Goal: Find contact information: Find contact information

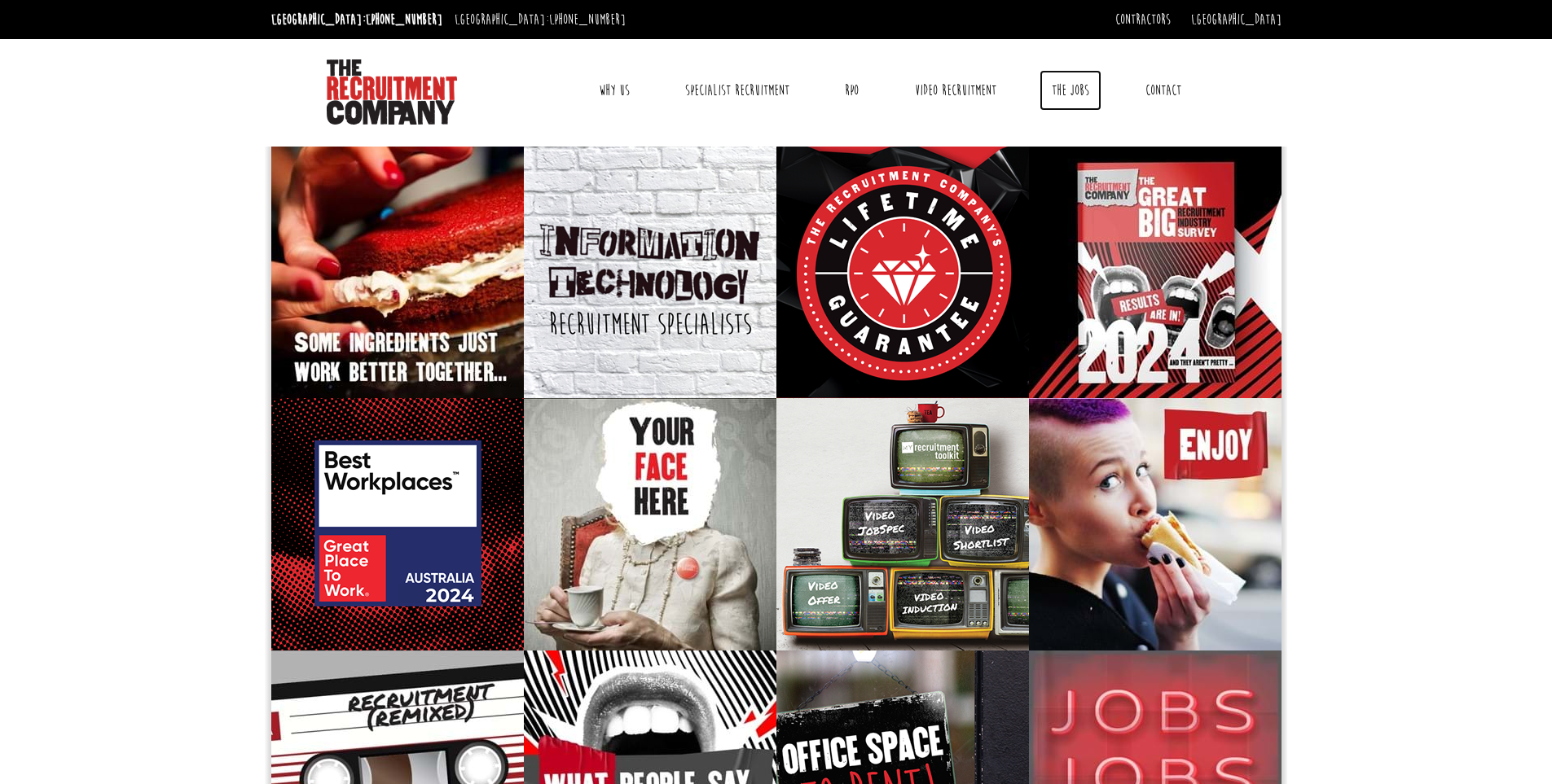
click at [1075, 97] on link "The Jobs" at bounding box center [1070, 91] width 62 height 41
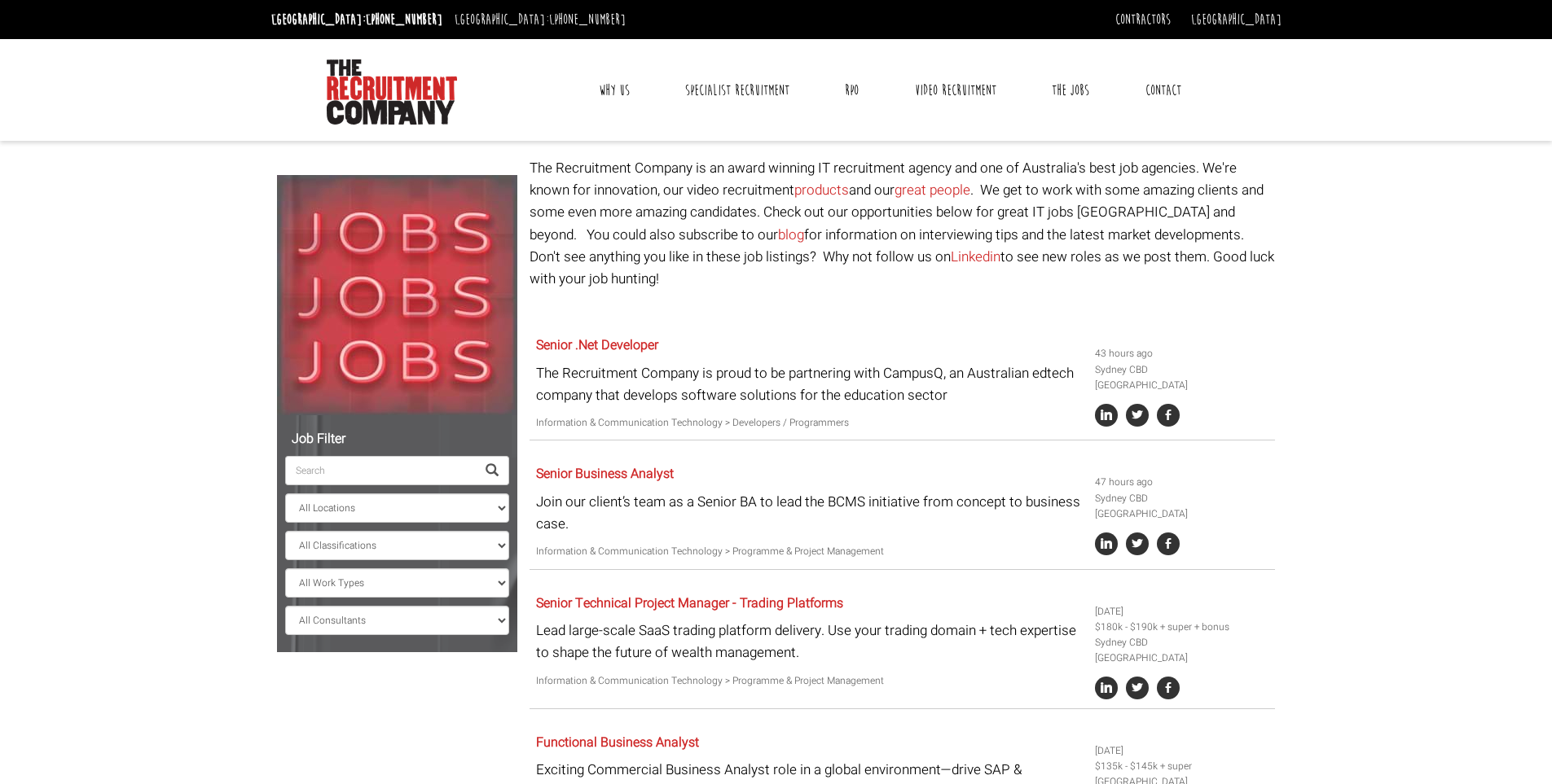
click at [1172, 95] on link "Contact" at bounding box center [1162, 91] width 60 height 41
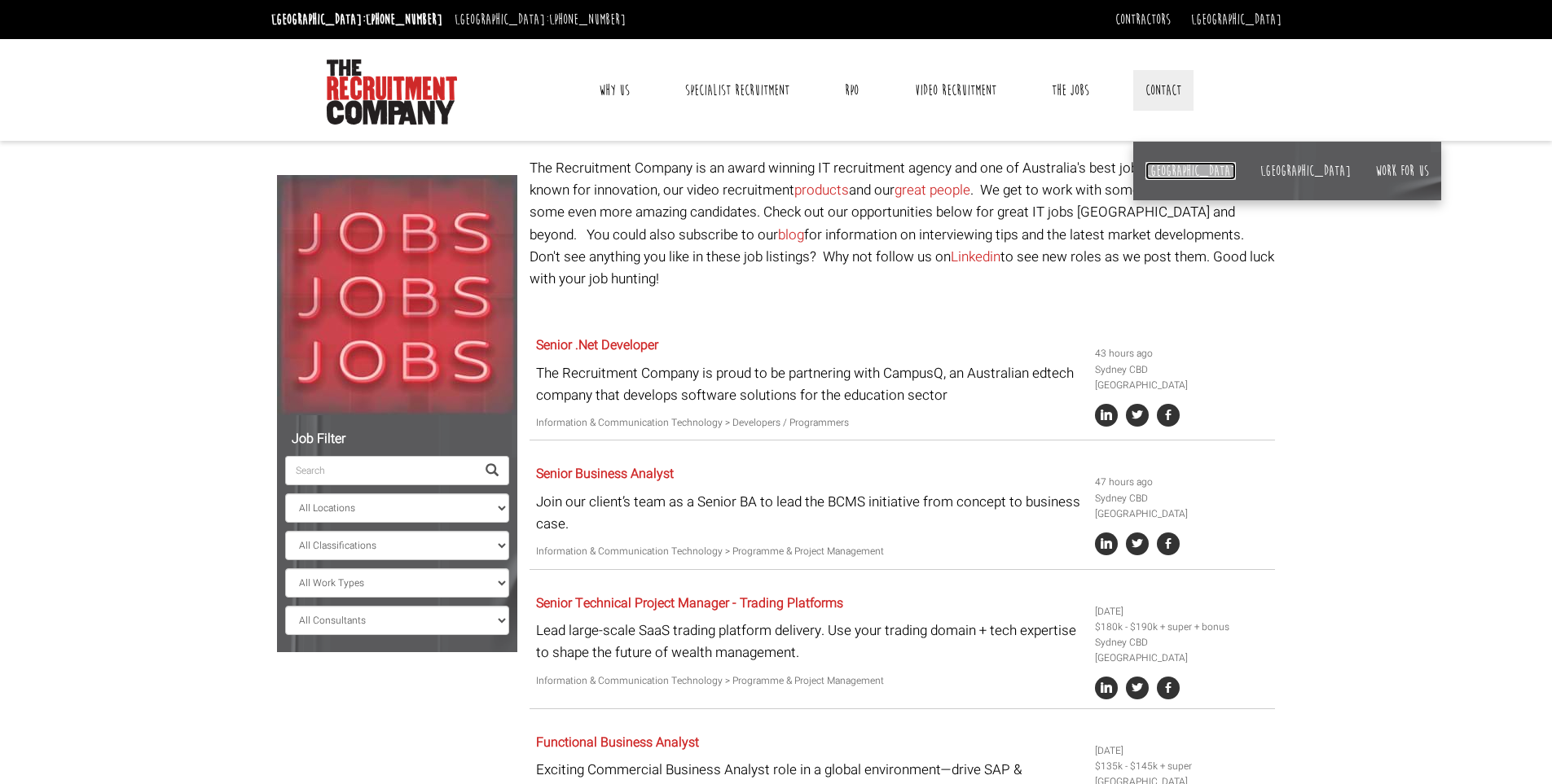
click at [1158, 179] on link "[GEOGRAPHIC_DATA]" at bounding box center [1190, 170] width 91 height 18
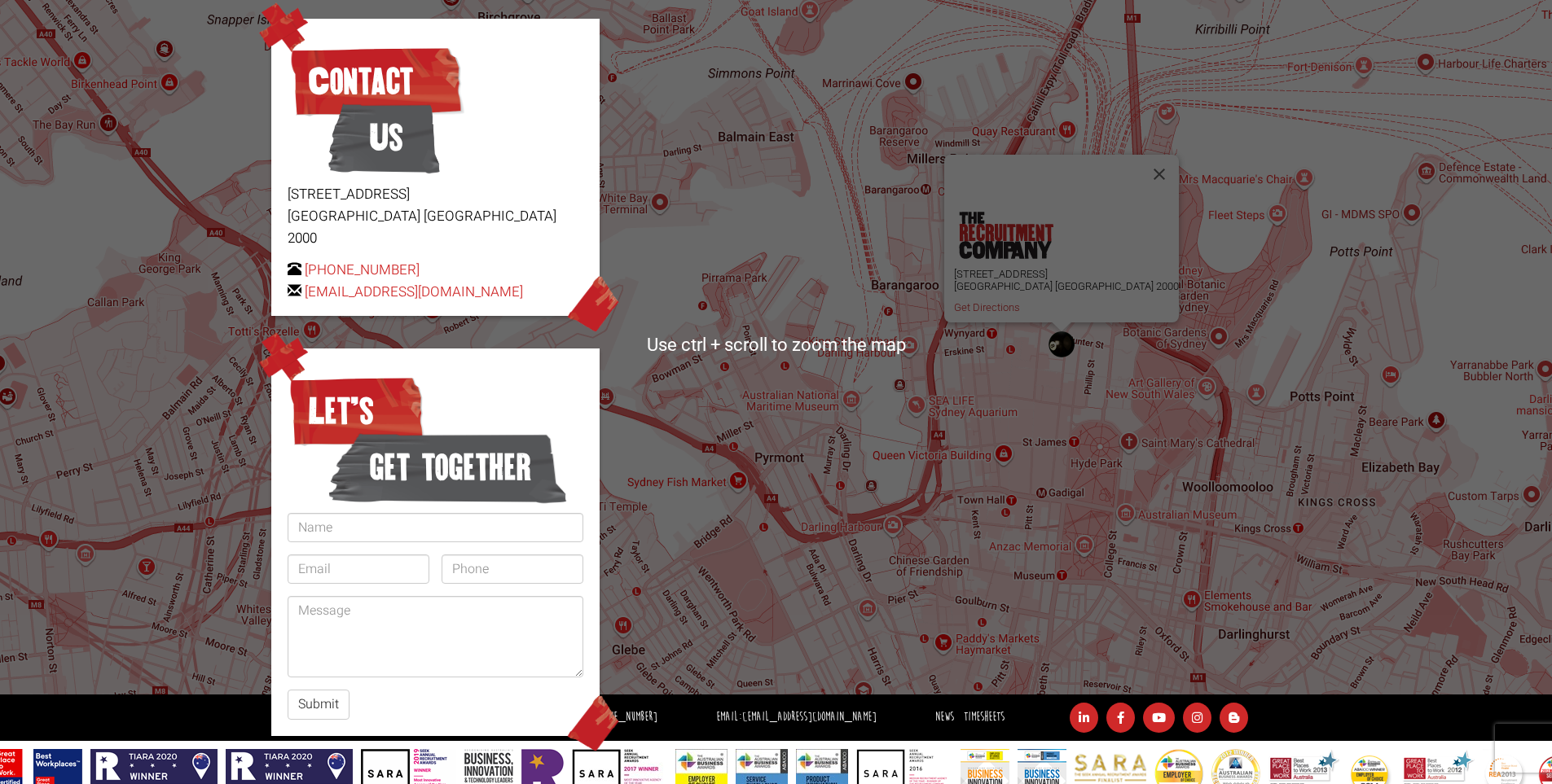
scroll to position [193, 0]
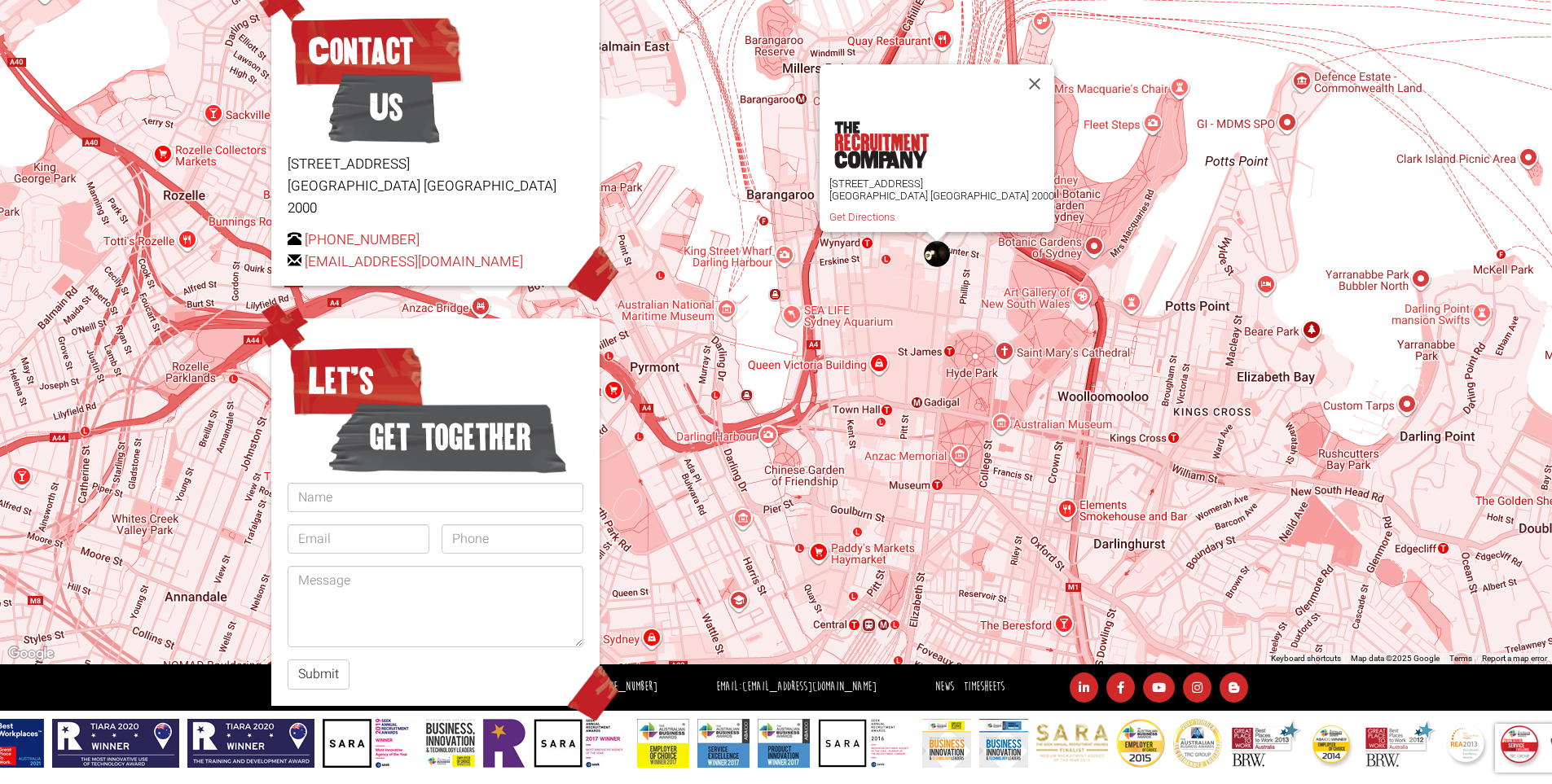
drag, startPoint x: 1025, startPoint y: 384, endPoint x: 898, endPoint y: 323, distance: 140.9
click at [898, 323] on div "Level 15, 1 Castlereagh Street Sydney NSW 2000 Get Directions" at bounding box center [776, 314] width 1552 height 700
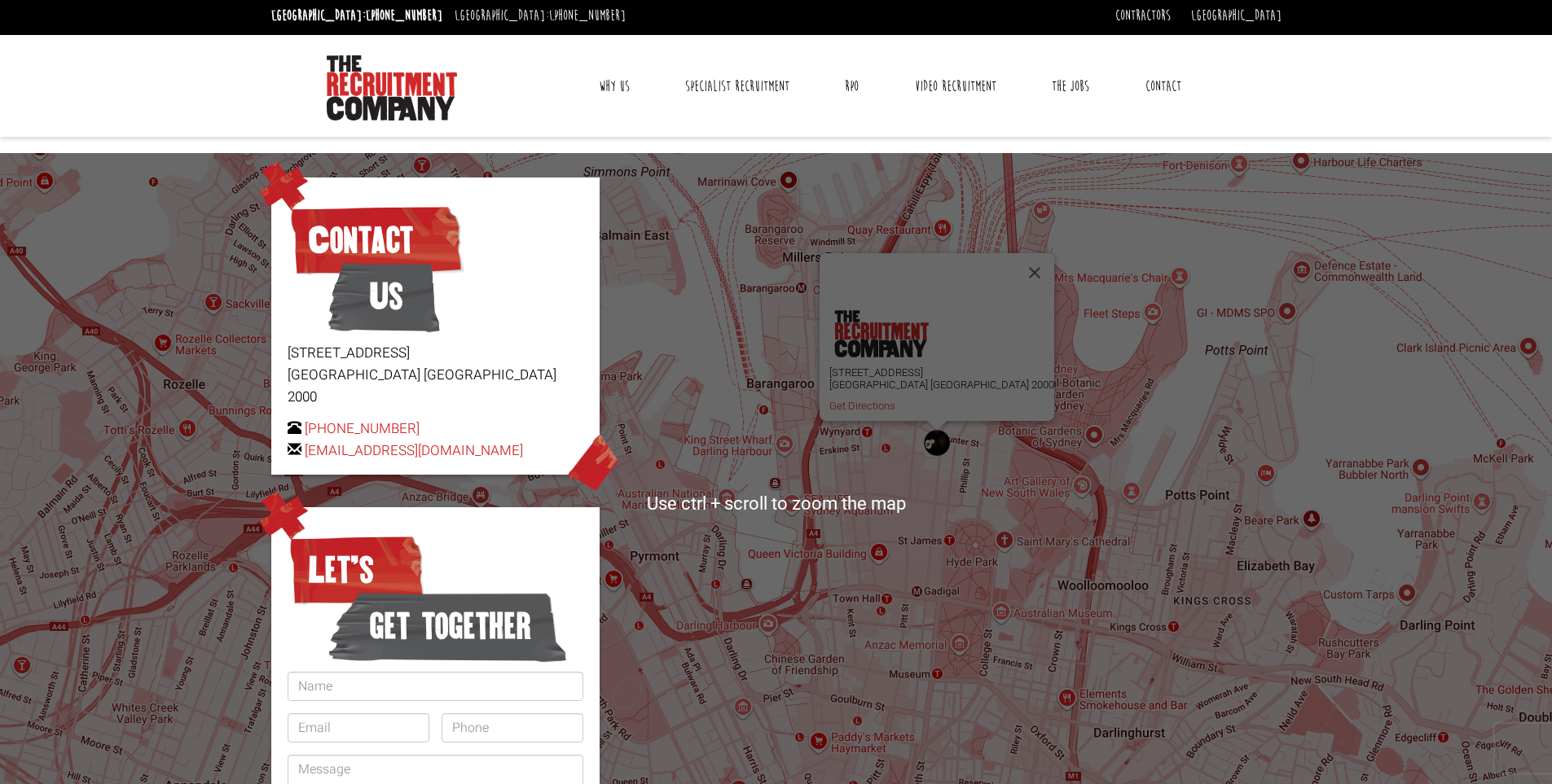
scroll to position [0, 0]
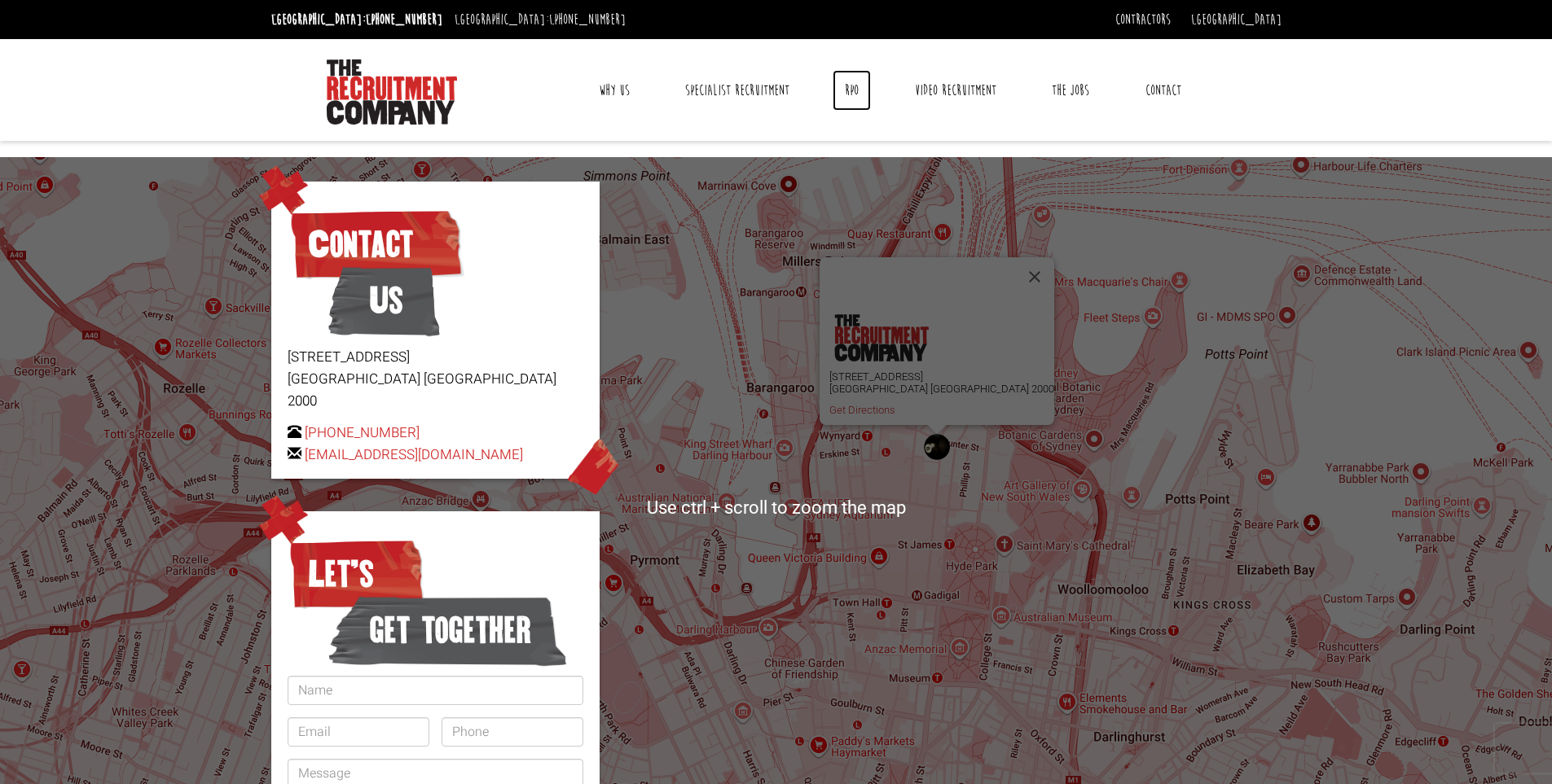
click at [852, 90] on link "RPO" at bounding box center [851, 91] width 38 height 41
